Goal: Task Accomplishment & Management: Manage account settings

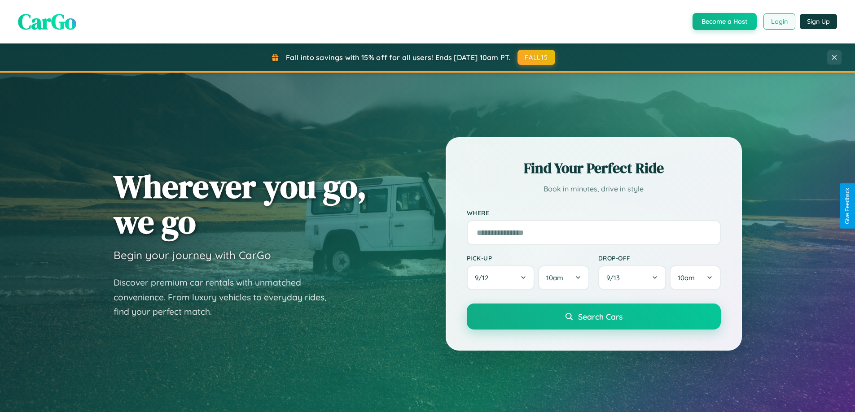
click at [778, 22] on button "Login" at bounding box center [779, 21] width 32 height 16
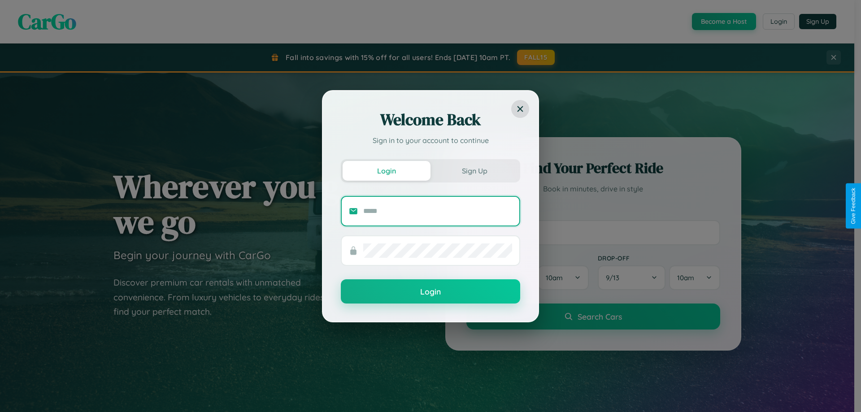
click at [438, 211] on input "text" at bounding box center [437, 211] width 149 height 14
type input "**********"
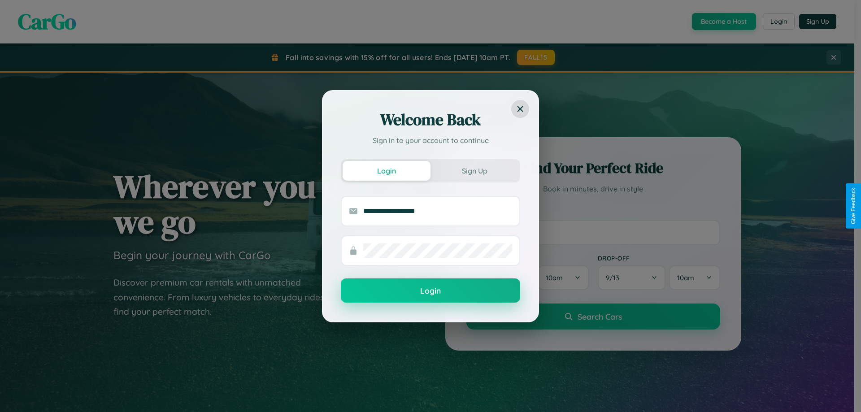
click at [431, 291] on button "Login" at bounding box center [430, 291] width 179 height 24
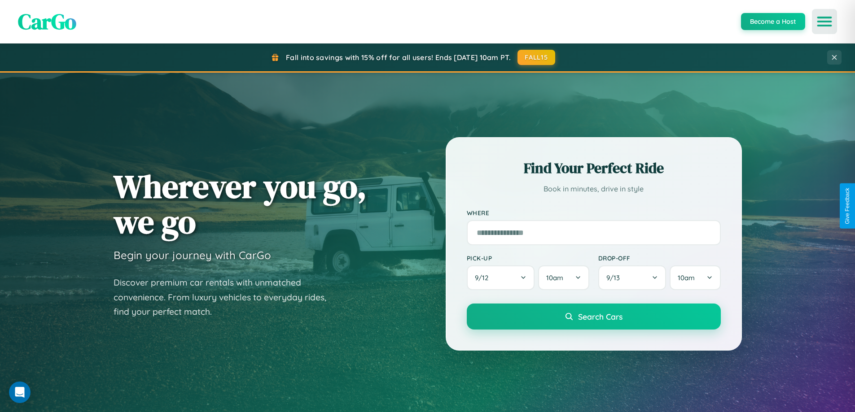
click at [824, 22] on icon "Open menu" at bounding box center [824, 21] width 13 height 8
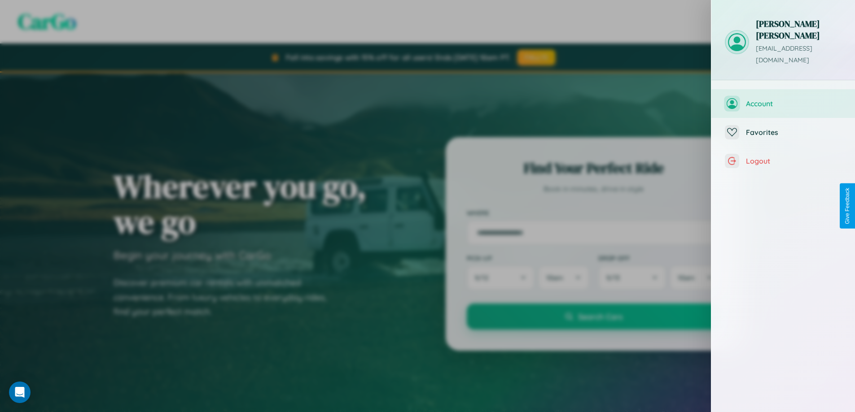
click at [783, 99] on span "Account" at bounding box center [794, 103] width 96 height 9
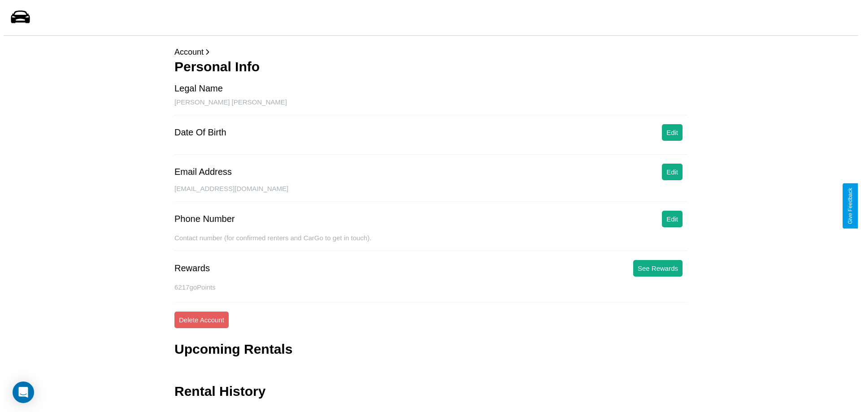
scroll to position [22, 0]
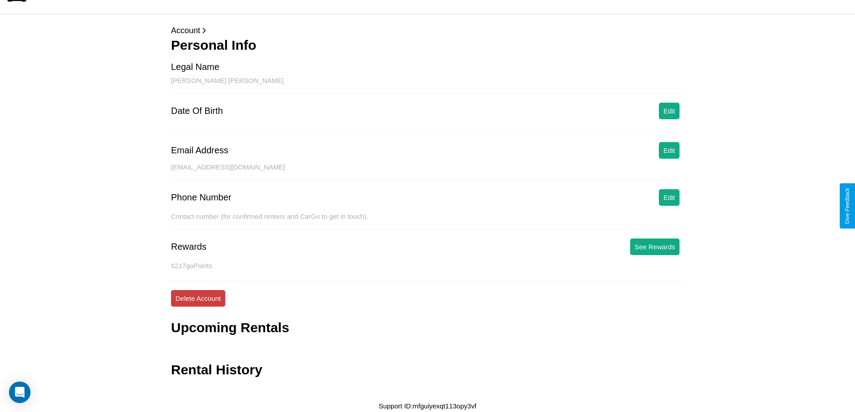
click at [198, 298] on button "Delete Account" at bounding box center [198, 298] width 54 height 17
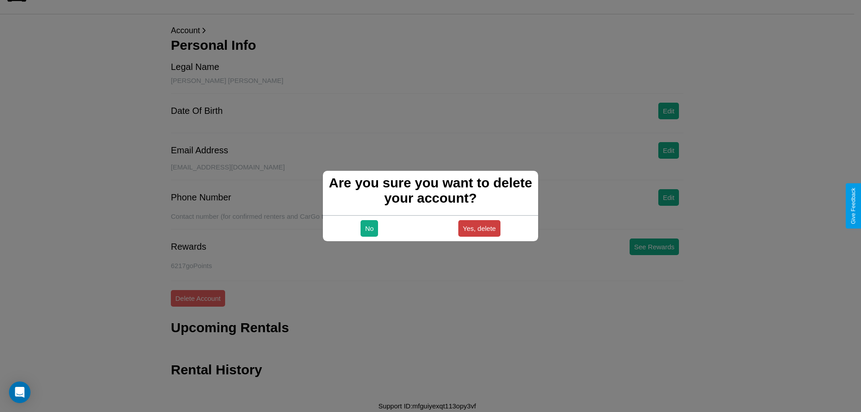
click at [479, 228] on button "Yes, delete" at bounding box center [479, 228] width 42 height 17
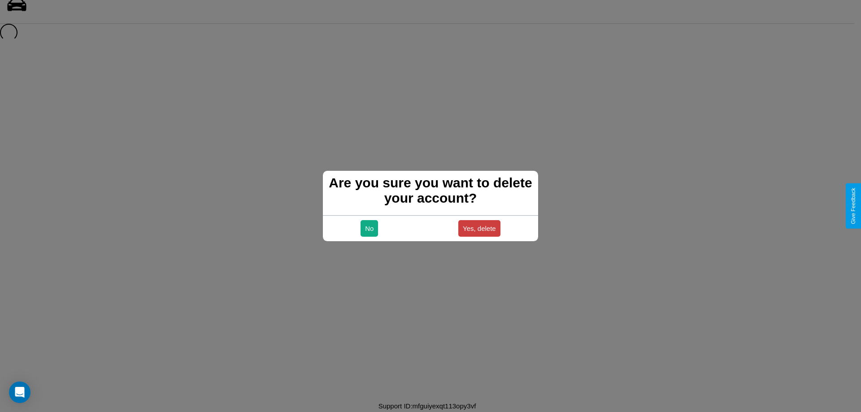
scroll to position [12, 0]
